Goal: Find specific page/section: Find specific page/section

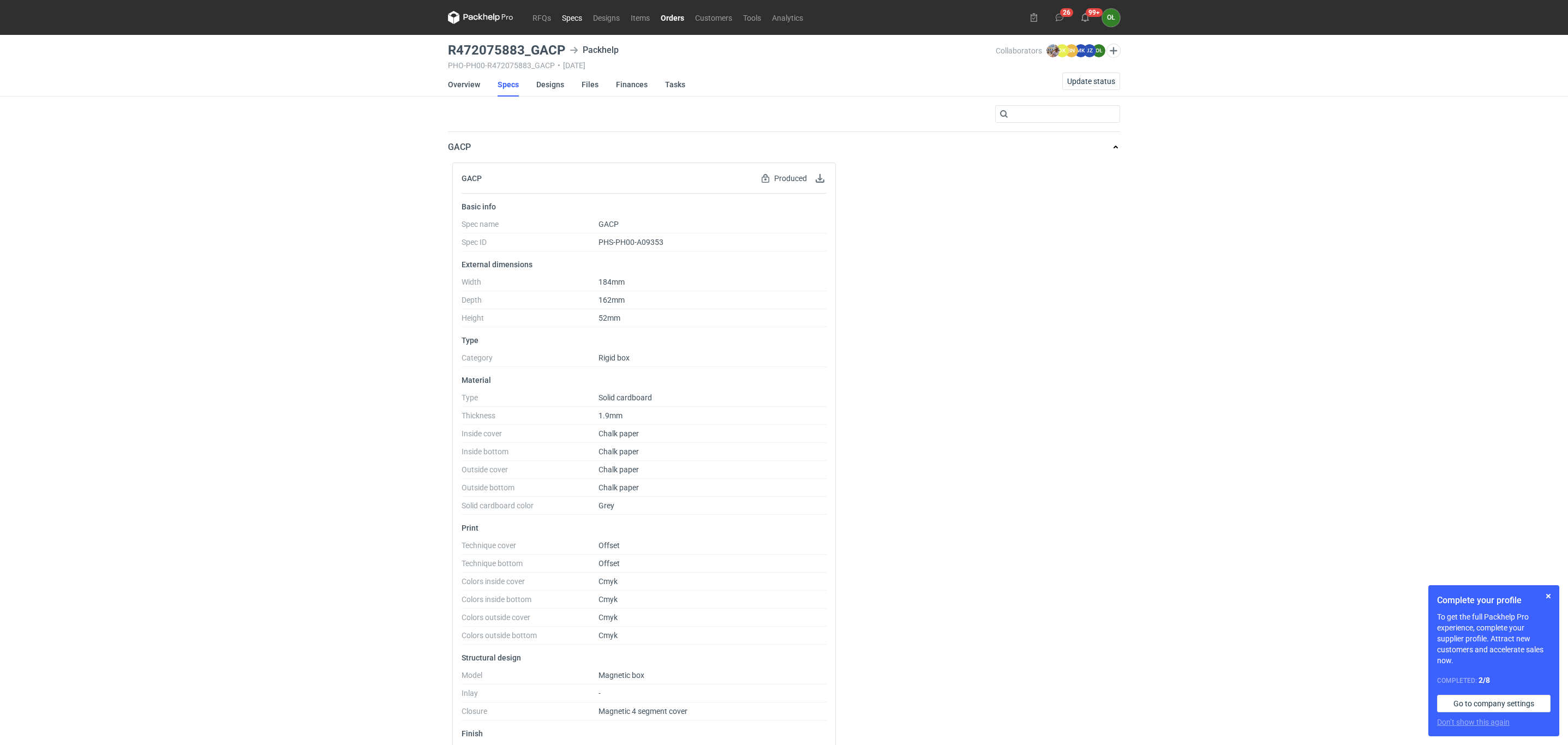
click at [573, 18] on link "Specs" at bounding box center [571, 17] width 31 height 13
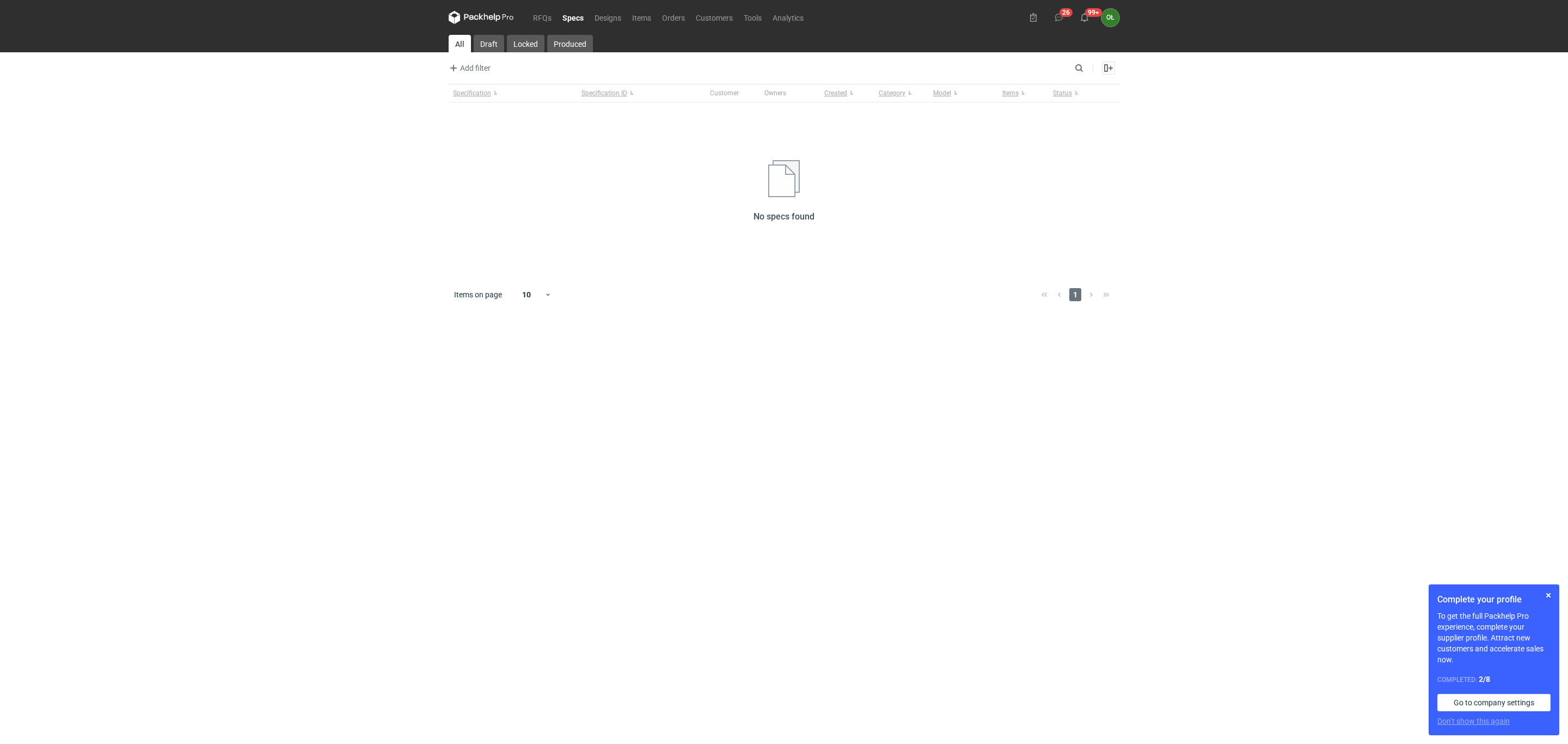
click at [85, 389] on div "RFQs Specs Designs Items Orders Customers Tools Analytics 26 99+ OŁ [PERSON_NAM…" at bounding box center [784, 372] width 1568 height 744
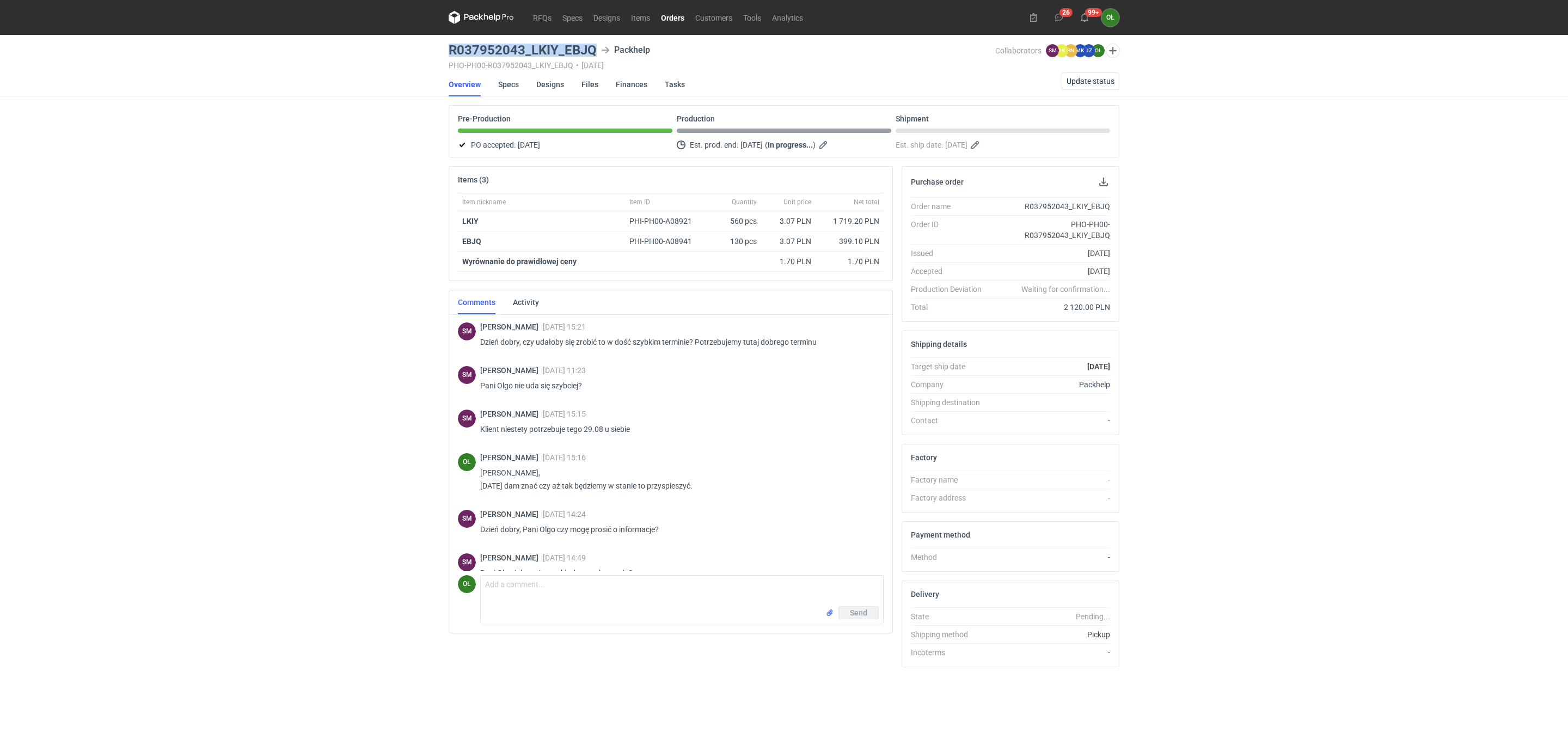
scroll to position [75, 0]
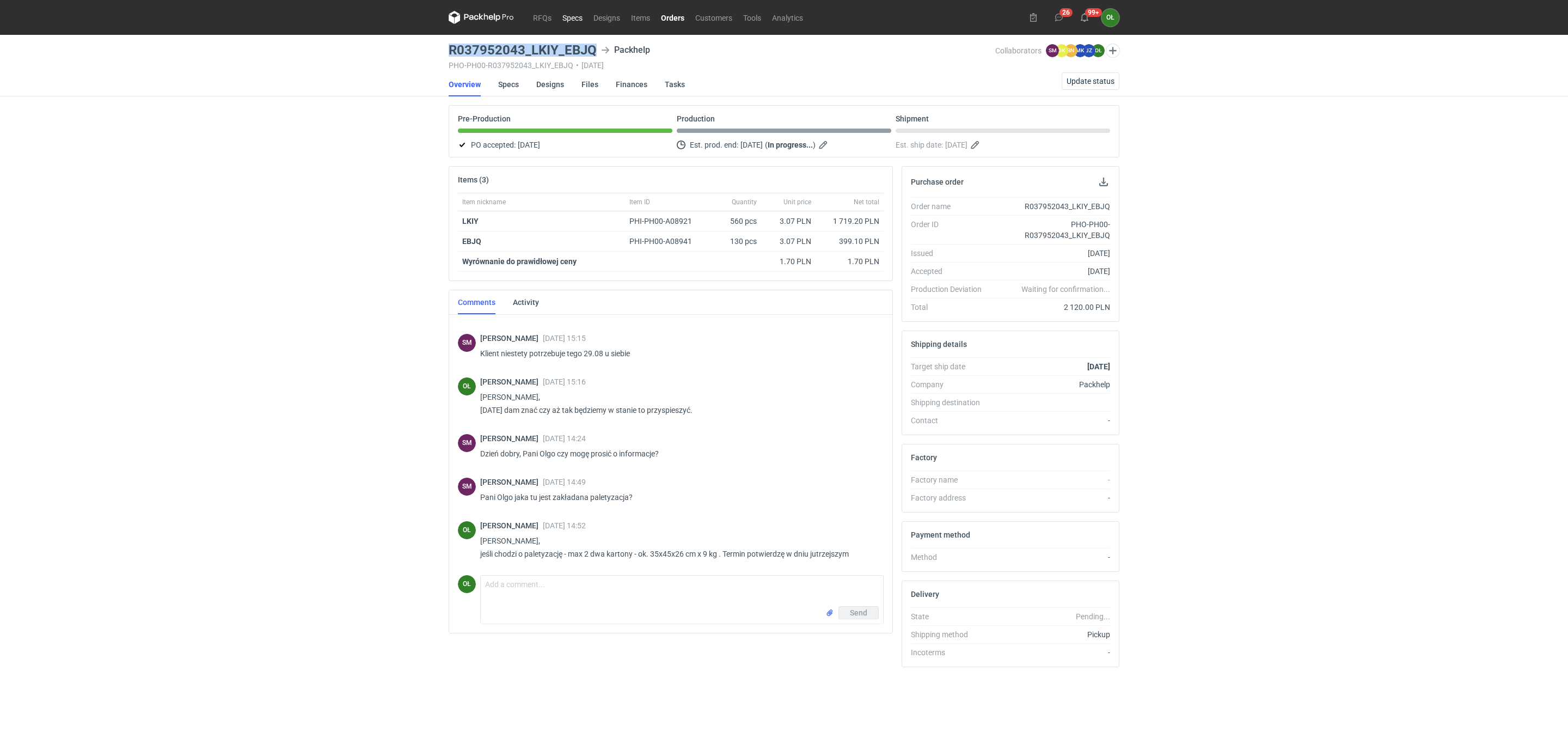
click at [572, 15] on link "Specs" at bounding box center [572, 17] width 31 height 13
